Goal: Find specific page/section: Find specific page/section

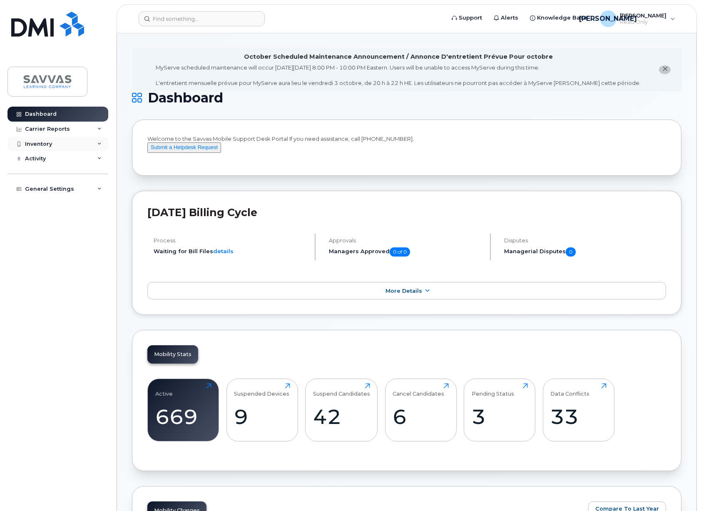
click at [44, 146] on div "Inventory" at bounding box center [38, 144] width 27 height 7
click at [59, 155] on link "Mobility Devices" at bounding box center [65, 159] width 86 height 16
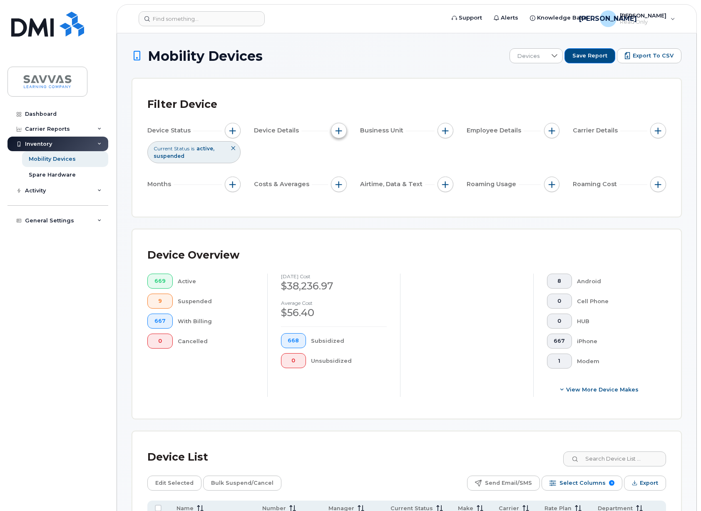
click at [345, 130] on button "button" at bounding box center [339, 131] width 16 height 16
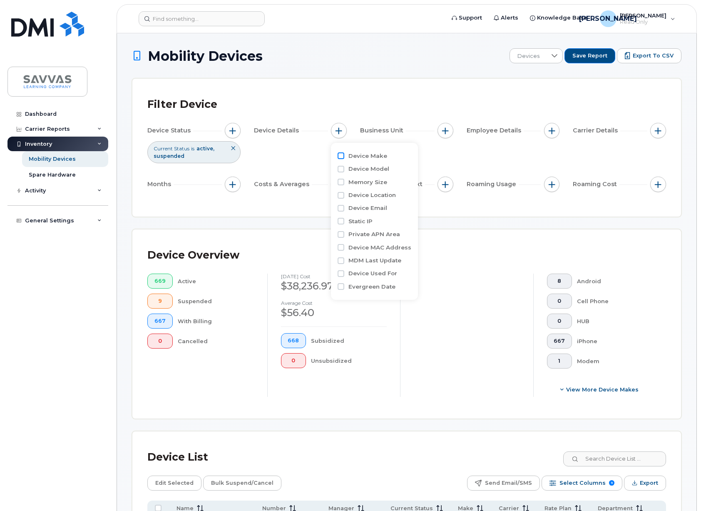
click at [342, 156] on input "Device Make" at bounding box center [340, 155] width 7 height 7
checkbox input "true"
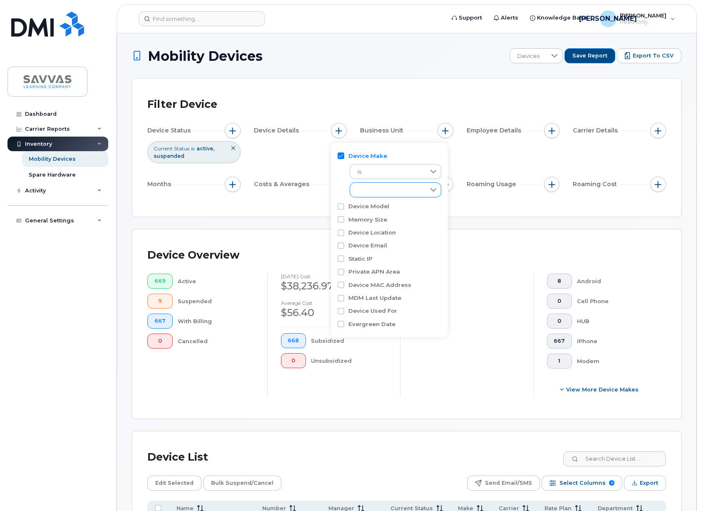
click at [389, 186] on div "empty" at bounding box center [387, 190] width 75 height 14
drag, startPoint x: 377, startPoint y: 250, endPoint x: 380, endPoint y: 246, distance: 4.9
click at [377, 250] on span "iPhone" at bounding box center [375, 252] width 19 height 8
checkbox input "true"
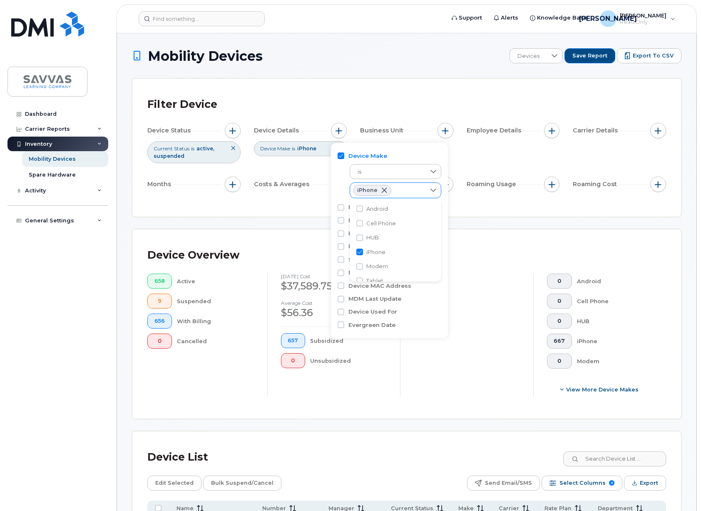
click at [435, 191] on icon at bounding box center [433, 190] width 7 height 7
click at [342, 207] on input "Device Model" at bounding box center [340, 208] width 7 height 7
checkbox input "true"
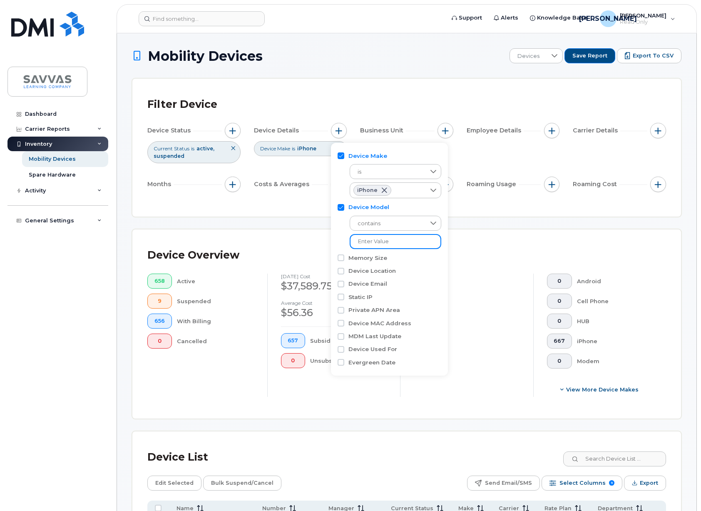
click at [428, 240] on input "text" at bounding box center [396, 241] width 92 height 15
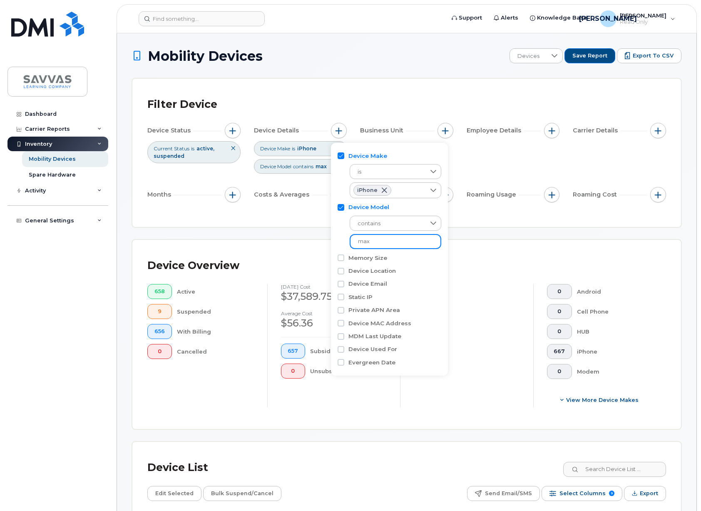
type input "max"
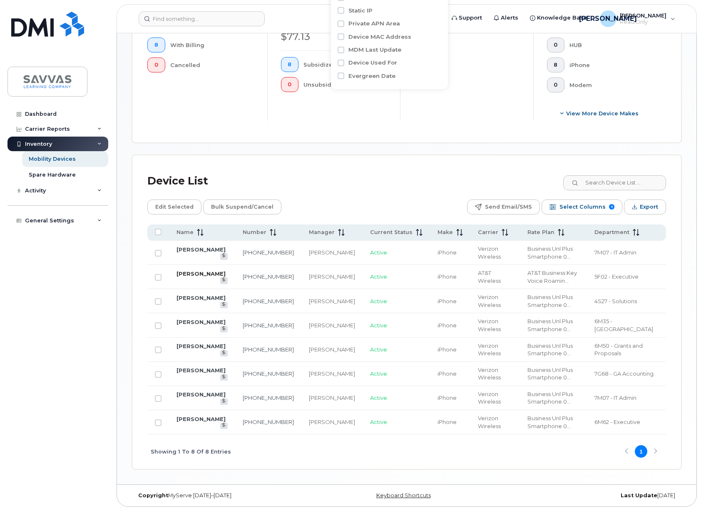
scroll to position [286, 0]
click at [200, 271] on link "PAUL J DESPINS" at bounding box center [200, 273] width 49 height 7
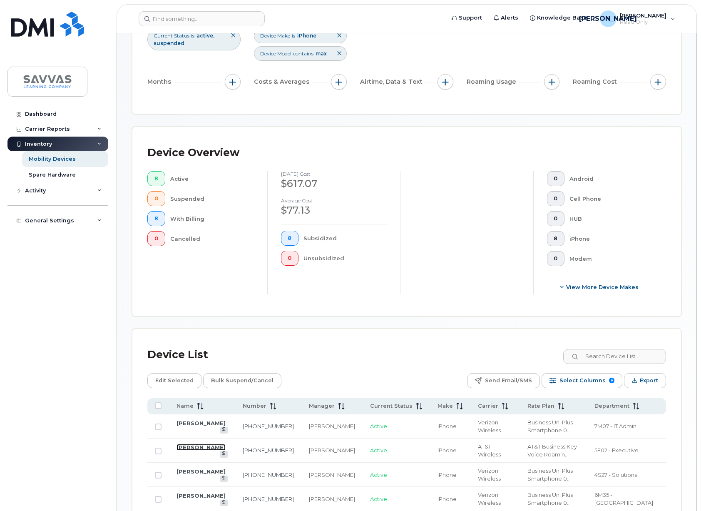
scroll to position [0, 0]
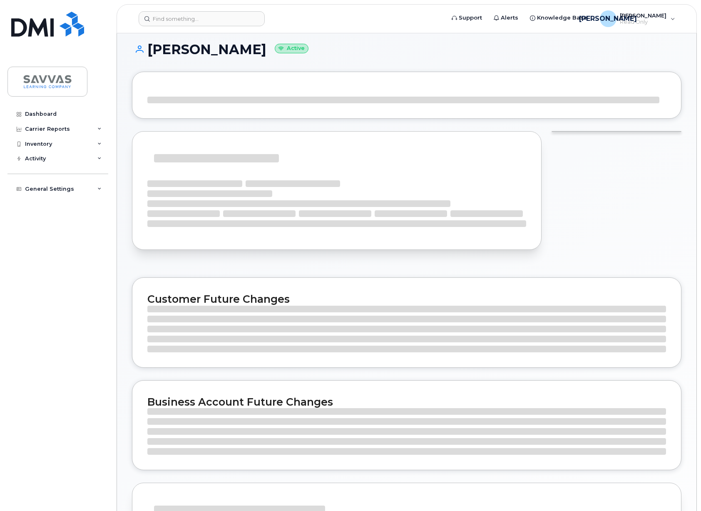
scroll to position [49, 0]
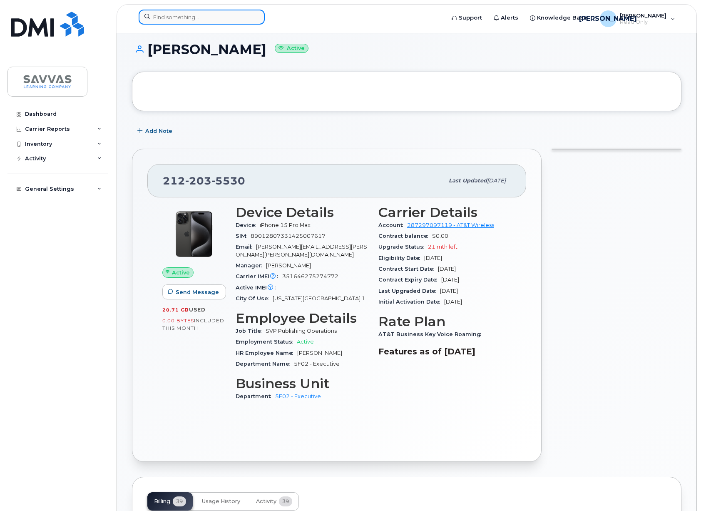
click at [203, 19] on input at bounding box center [202, 17] width 126 height 15
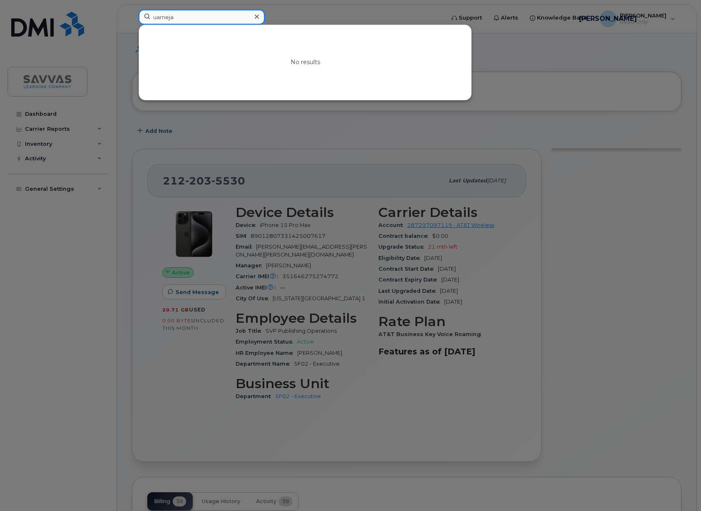
click at [202, 22] on input "uarneja" at bounding box center [202, 17] width 126 height 15
type input "arneja"
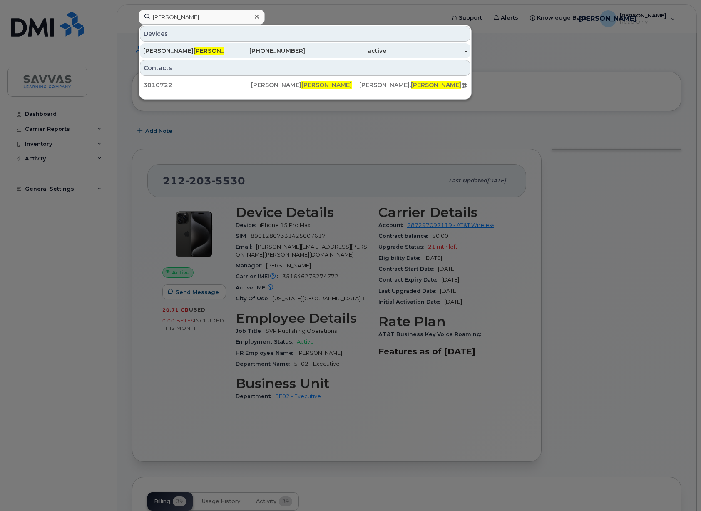
click at [161, 53] on div "JASJIT ARNEJA" at bounding box center [183, 51] width 81 height 8
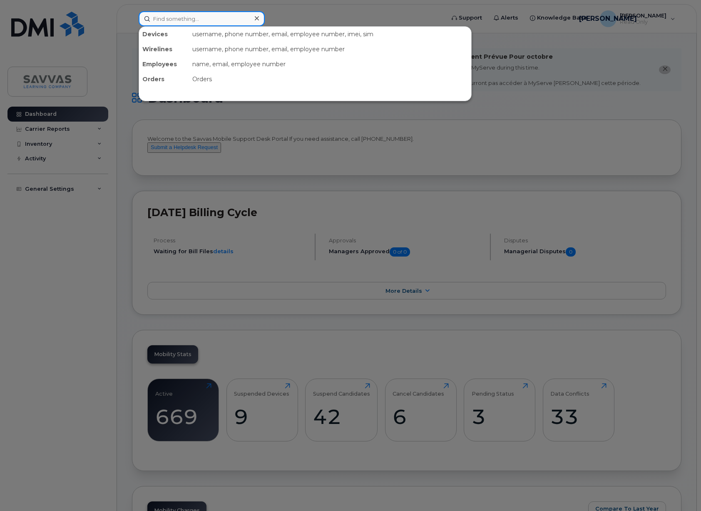
click at [214, 20] on input at bounding box center [202, 18] width 126 height 15
paste input "351646275274772"
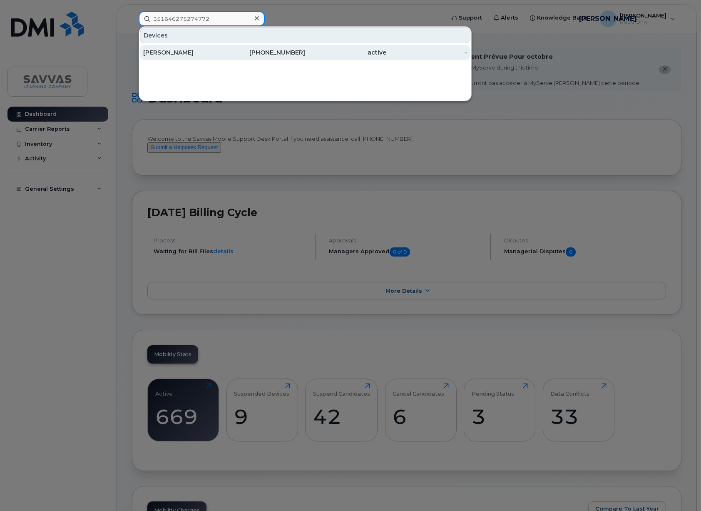
type input "351646275274772"
click at [178, 55] on div "PAUL J DESPINS" at bounding box center [183, 52] width 81 height 8
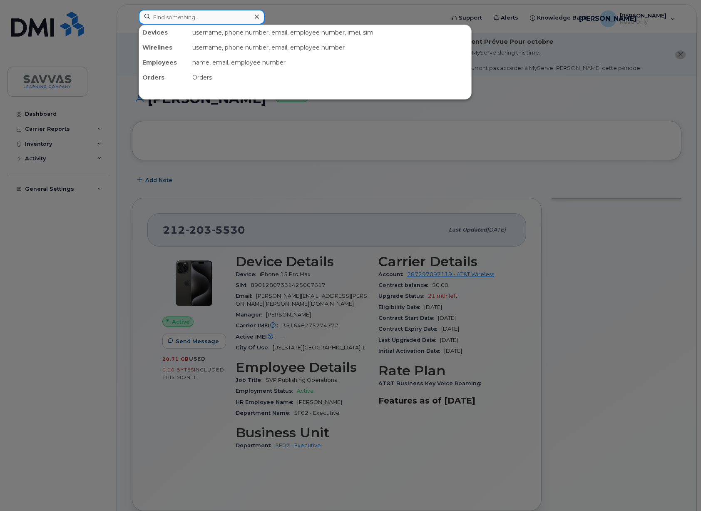
click at [188, 16] on input at bounding box center [202, 17] width 126 height 15
paste input "354068588465061"
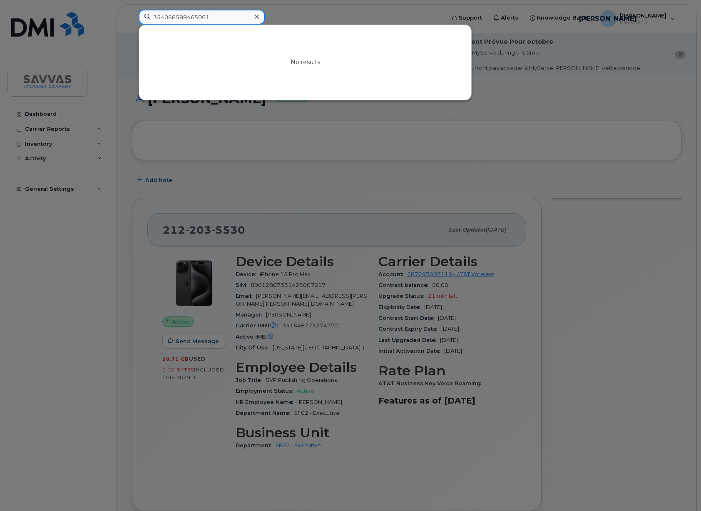
click at [216, 12] on input "354068588465061" at bounding box center [202, 17] width 126 height 15
click at [215, 18] on input "354068588465061" at bounding box center [202, 17] width 126 height 15
paste input "181817"
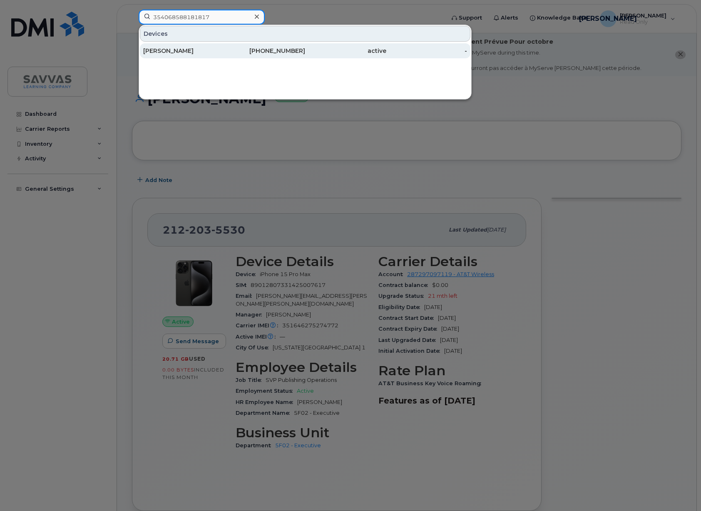
type input "354068588181817"
click at [178, 51] on div "[PERSON_NAME]" at bounding box center [183, 51] width 81 height 8
